Goal: Task Accomplishment & Management: Manage account settings

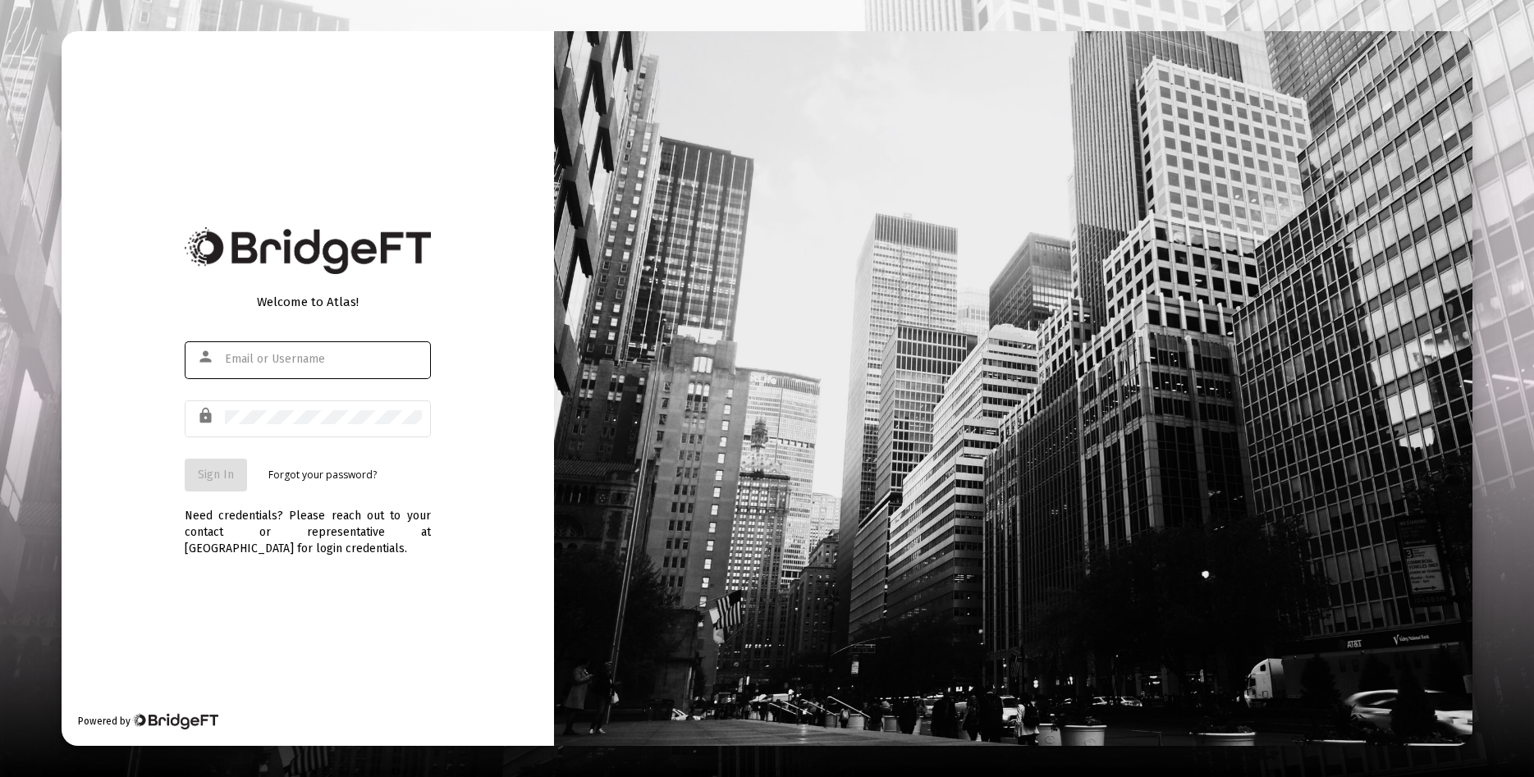
click at [274, 360] on input "text" at bounding box center [323, 359] width 197 height 13
type input "[EMAIL_ADDRESS][DOMAIN_NAME]"
click at [323, 428] on div at bounding box center [323, 417] width 197 height 40
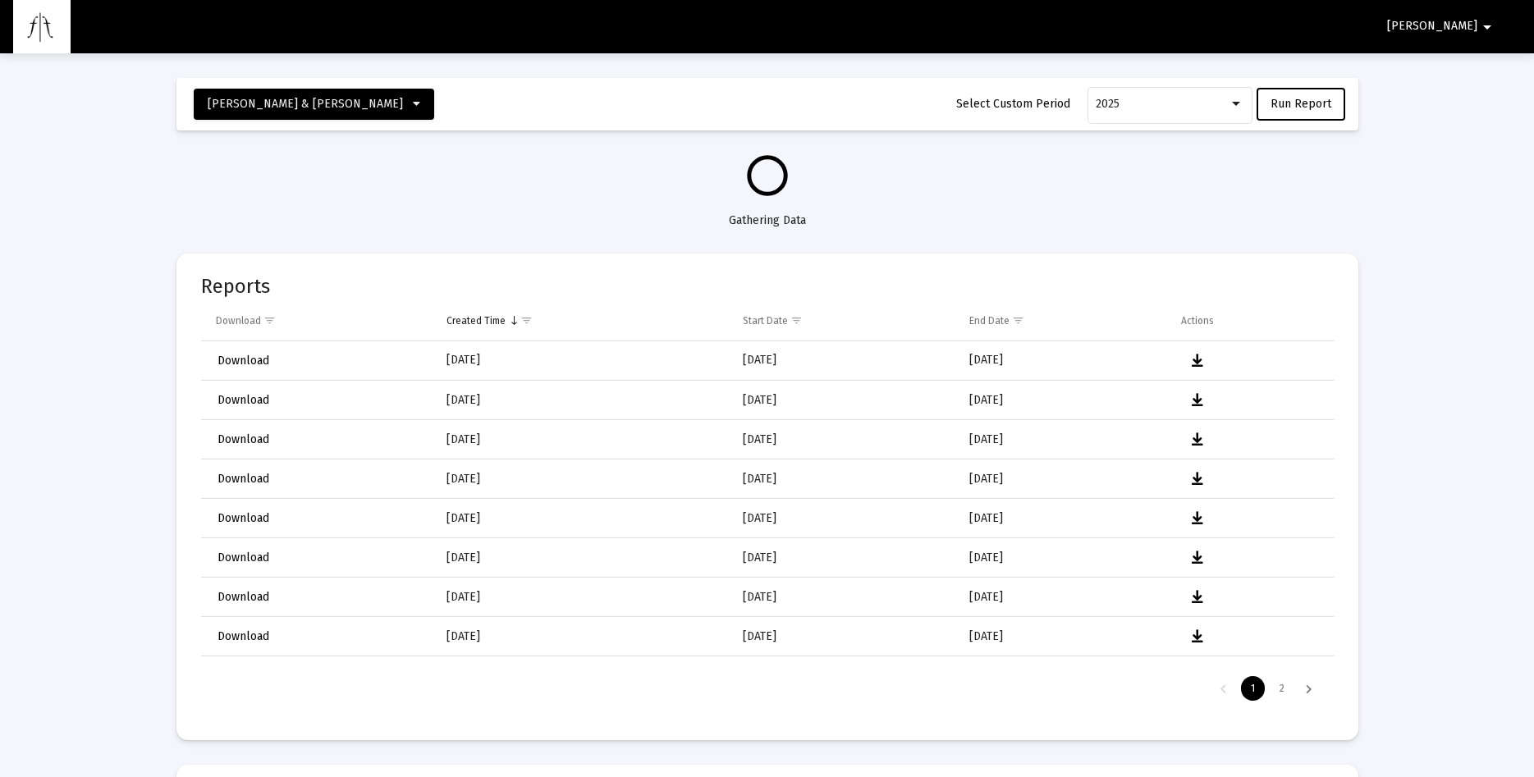
select select "View all"
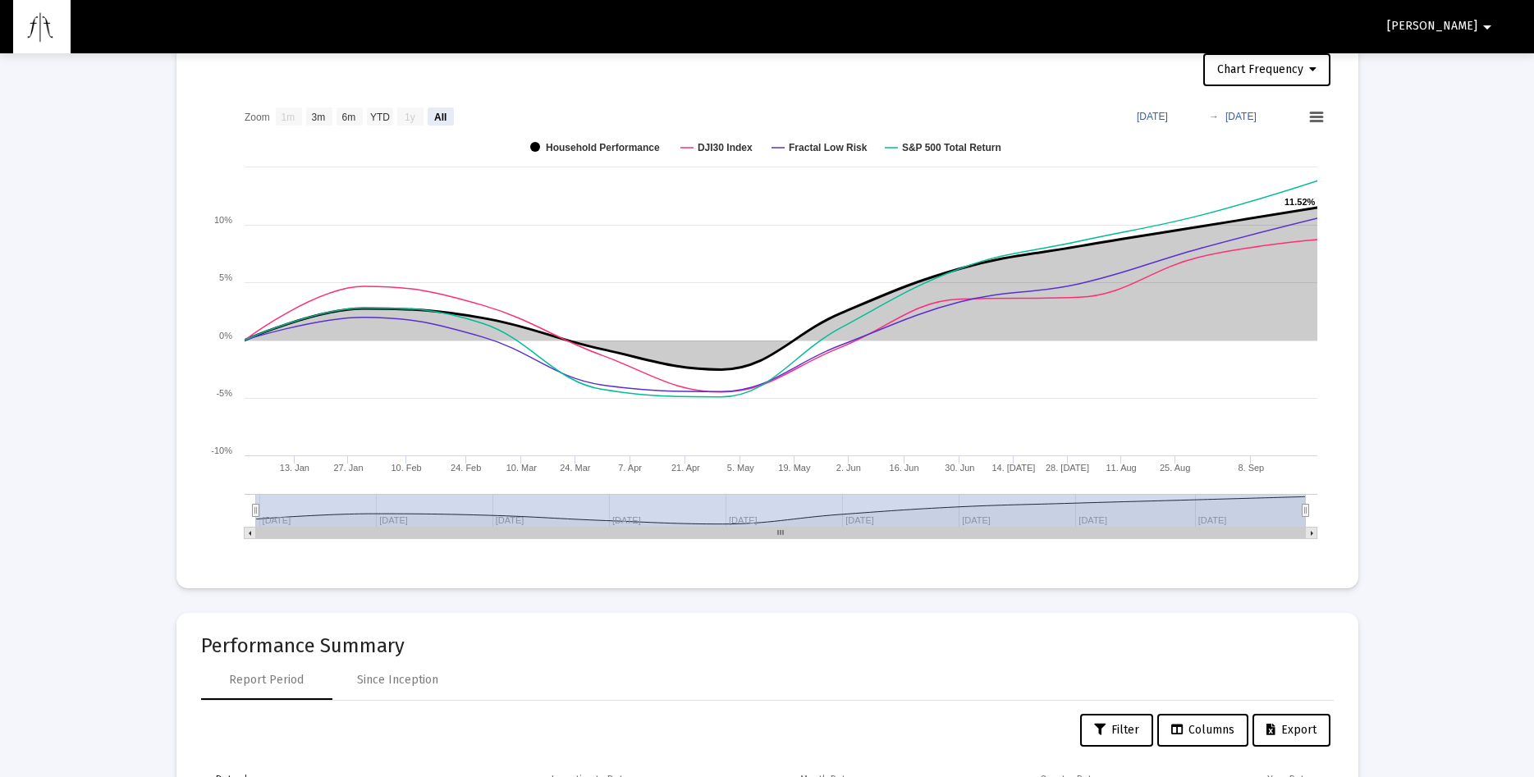
scroll to position [1005, 0]
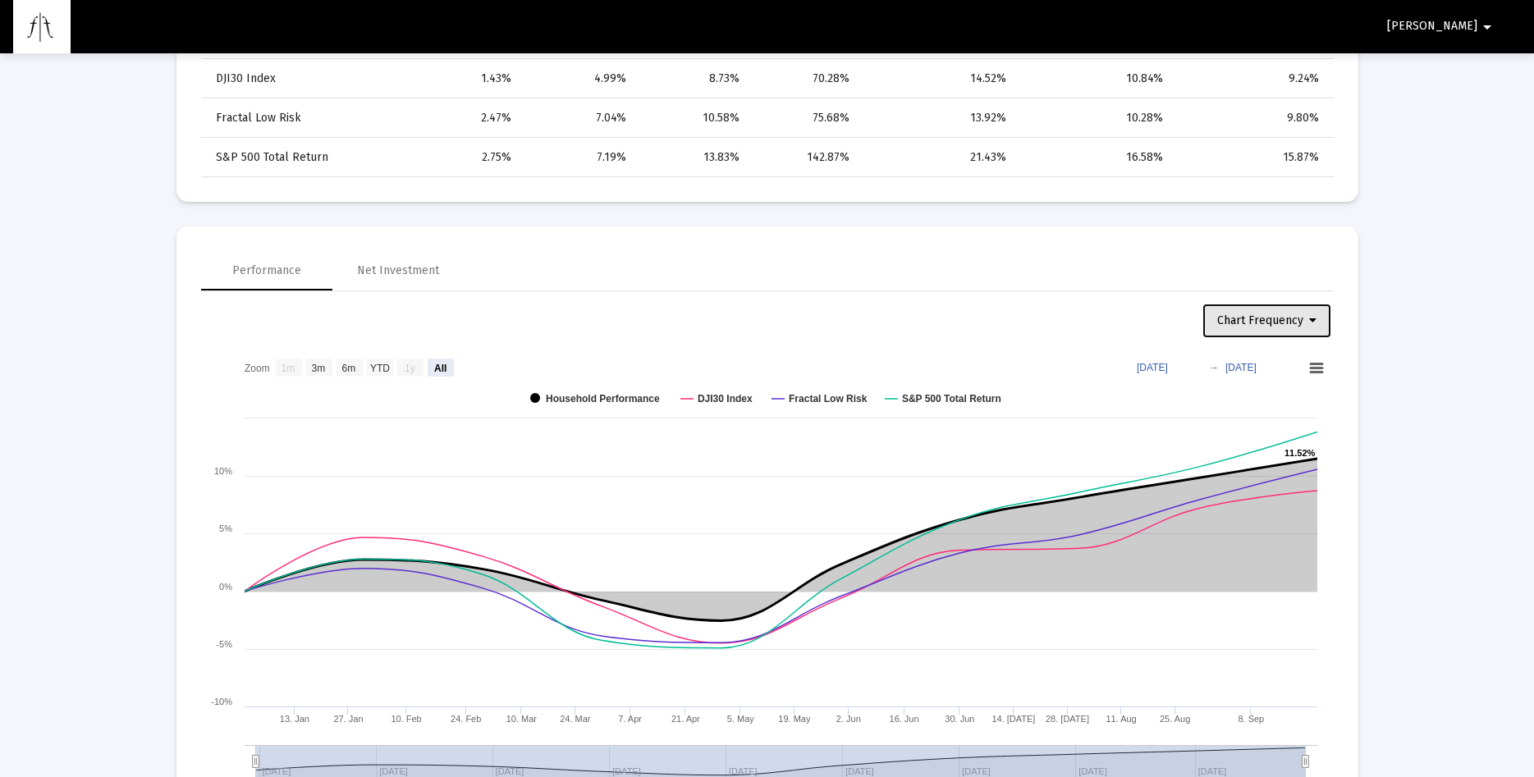
click at [1314, 320] on icon at bounding box center [1312, 320] width 7 height 11
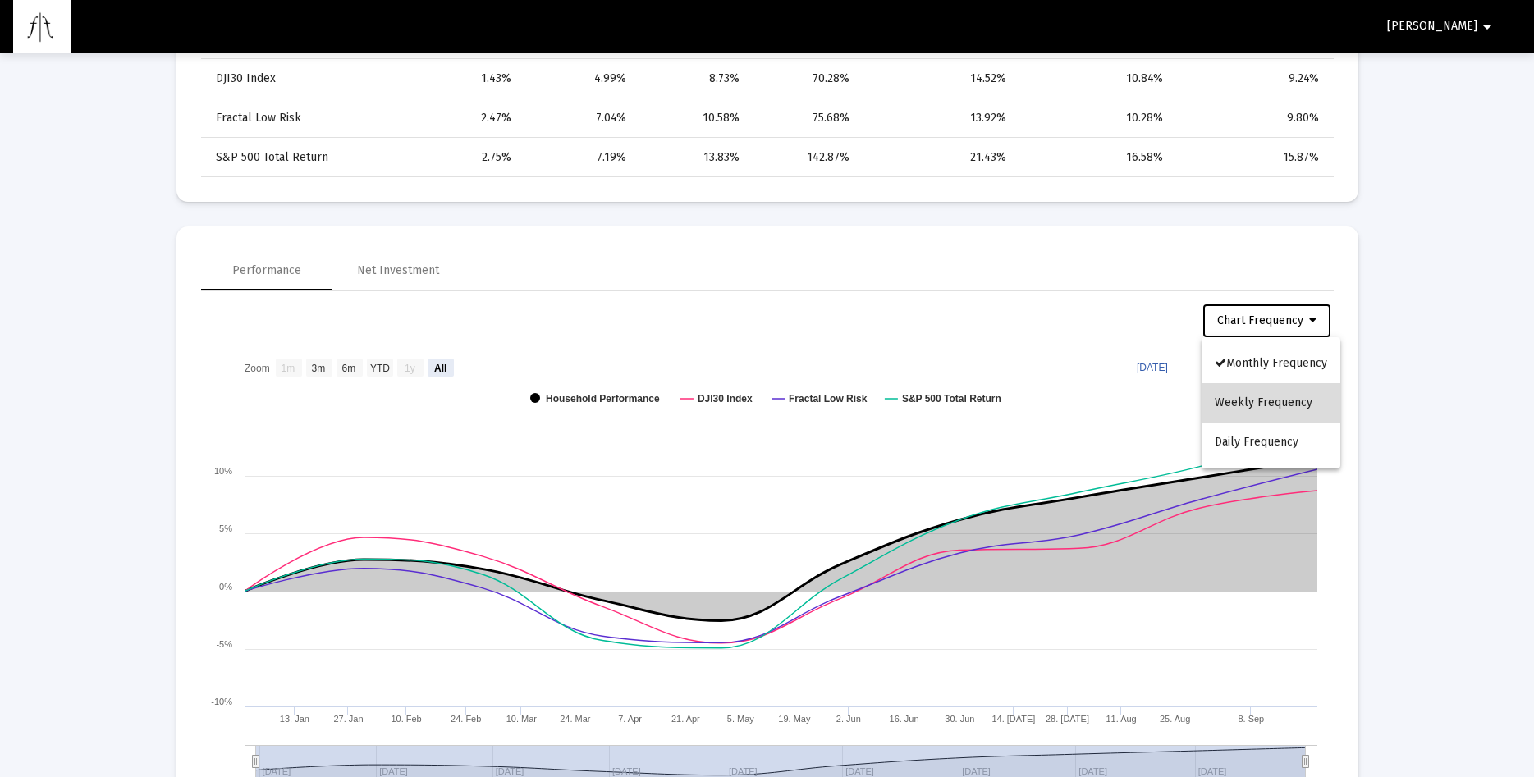
click at [1285, 402] on button "Weekly Frequency" at bounding box center [1271, 402] width 139 height 39
select select "View all"
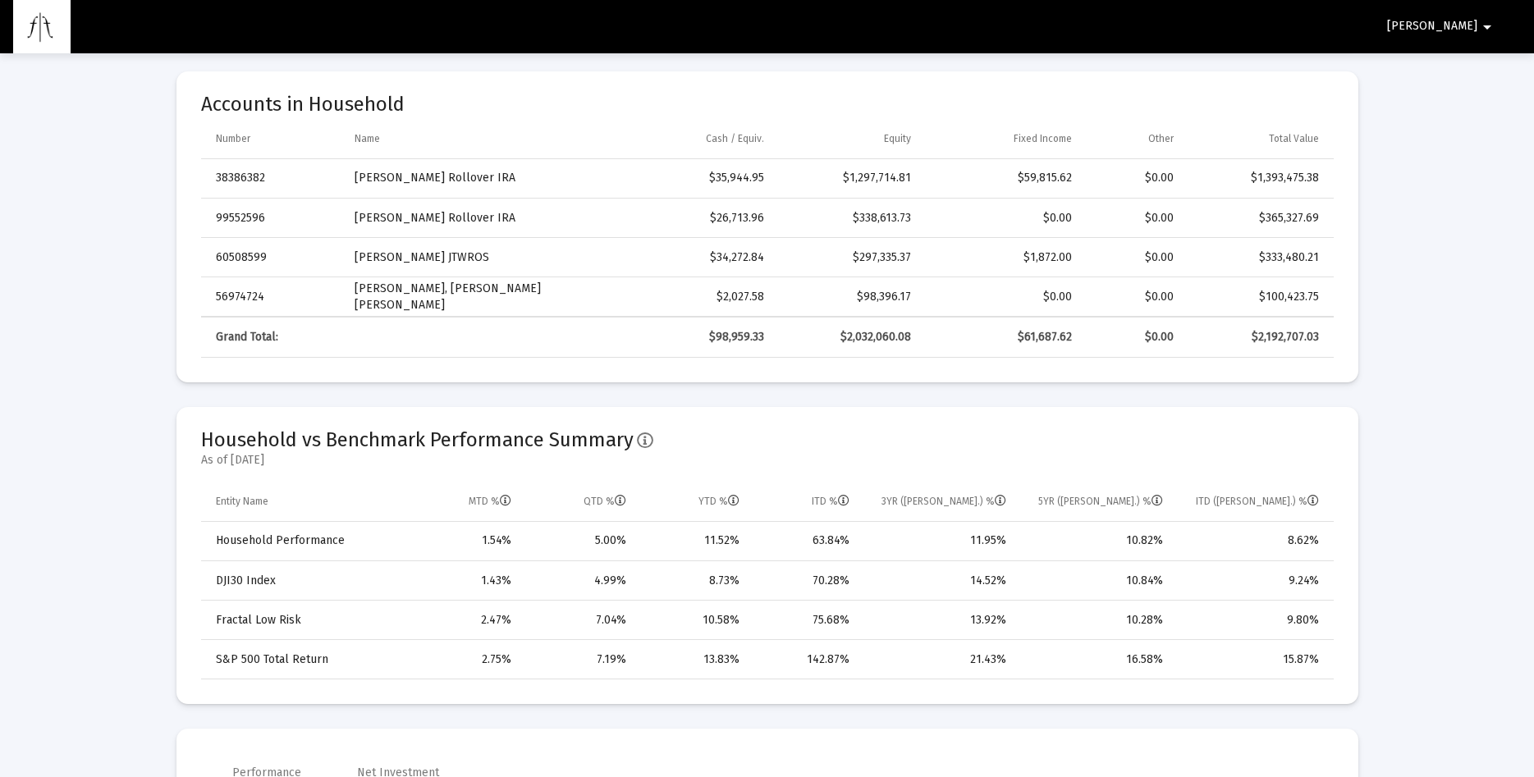
scroll to position [0, 0]
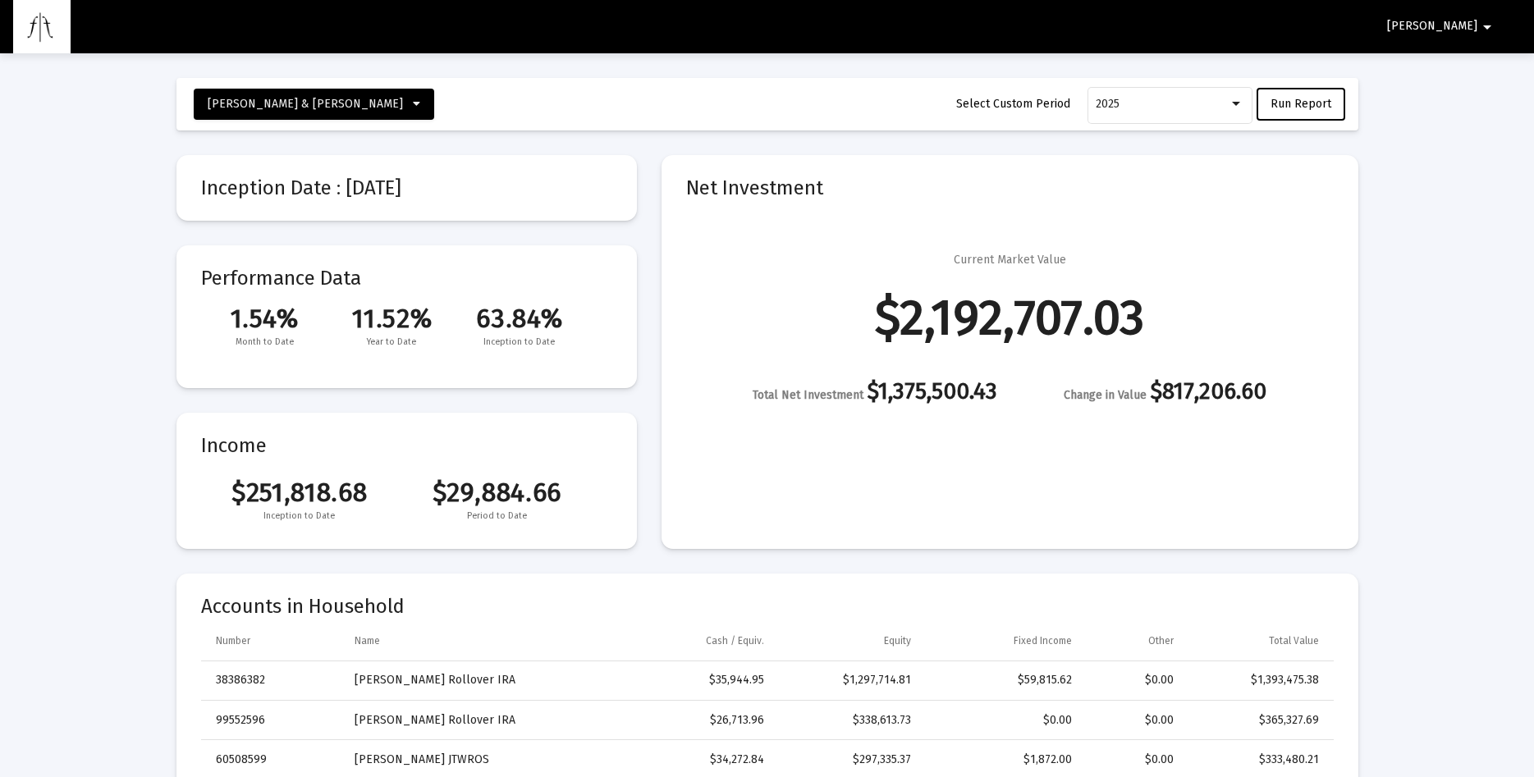
click at [1482, 24] on mat-icon "arrow_drop_down" at bounding box center [1487, 27] width 20 height 33
click at [1489, 70] on button "Logout" at bounding box center [1480, 69] width 92 height 39
